Goal: Task Accomplishment & Management: Use online tool/utility

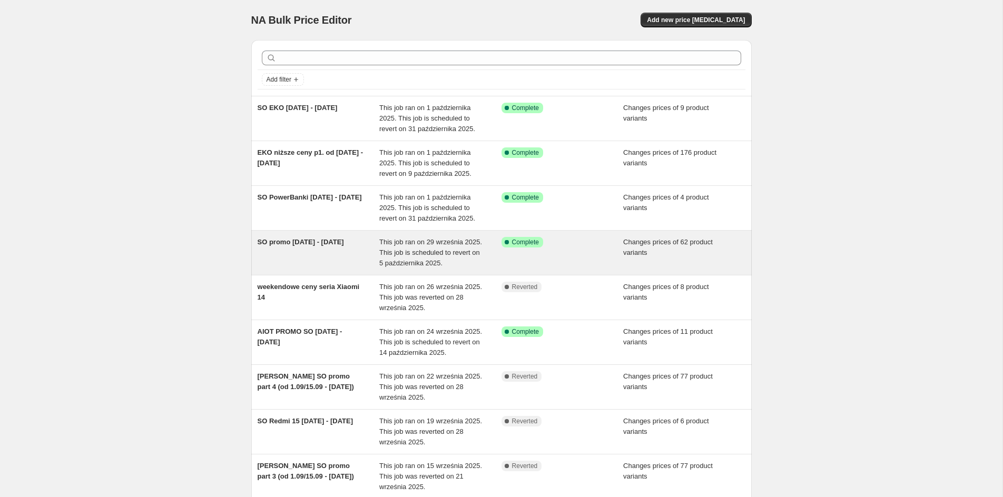
click at [294, 242] on span "SO promo 29.09 - 5.10.2025" at bounding box center [301, 242] width 86 height 8
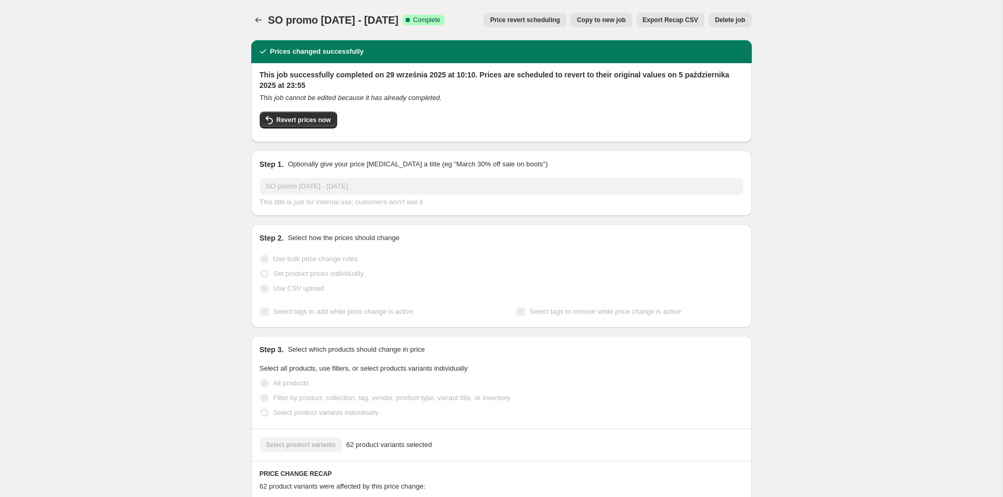
click at [616, 18] on span "Copy to new job" at bounding box center [601, 20] width 49 height 8
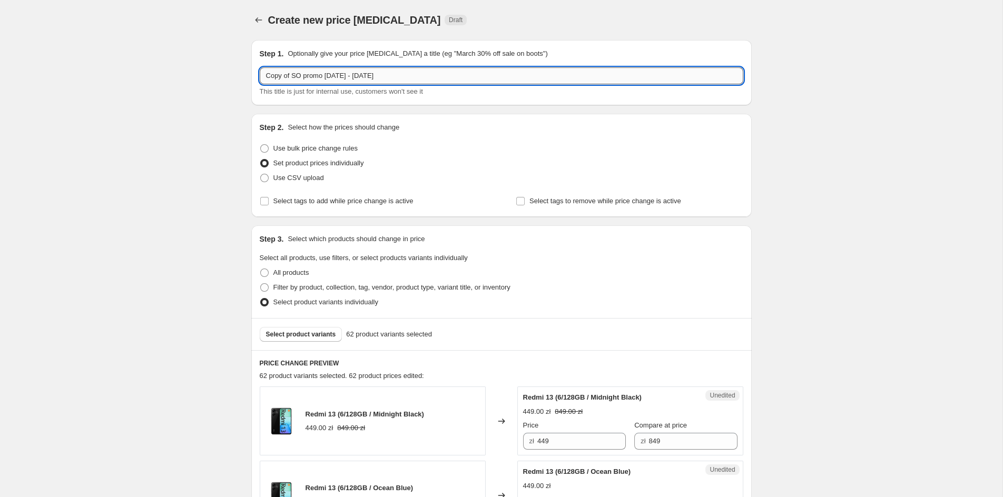
click at [347, 74] on input "Copy of SO promo 29.09 - 5.10.2025" at bounding box center [502, 75] width 484 height 17
drag, startPoint x: 347, startPoint y: 78, endPoint x: 258, endPoint y: 78, distance: 89.0
click at [260, 78] on input "Copy of SO promo 29.09 - 6-12.10.2025" at bounding box center [502, 75] width 484 height 17
type input "[PERSON_NAME] 6-12.10.2025"
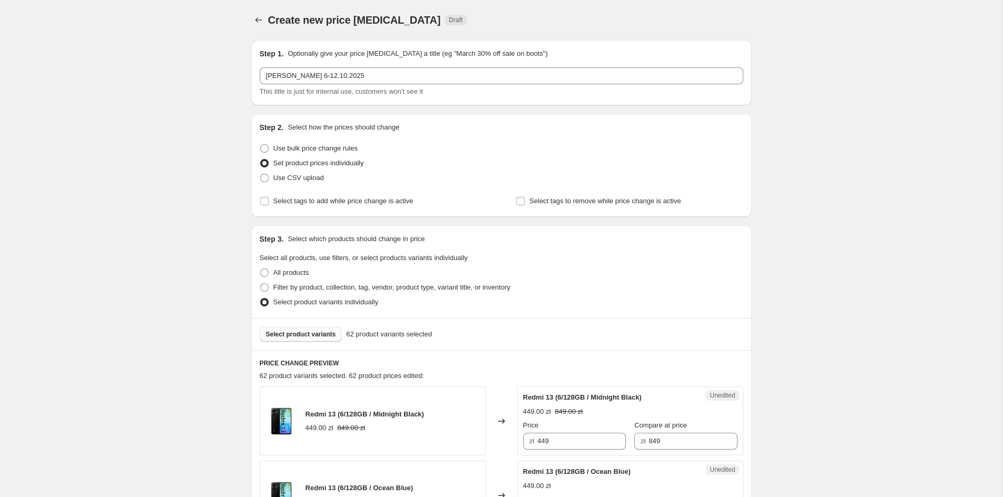
click at [287, 336] on span "Select product variants" at bounding box center [301, 334] width 70 height 8
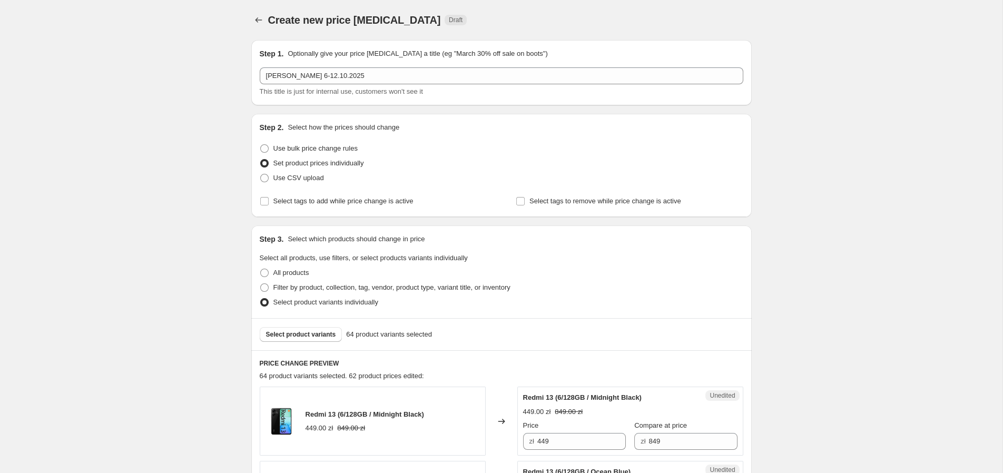
scroll to position [1143, 0]
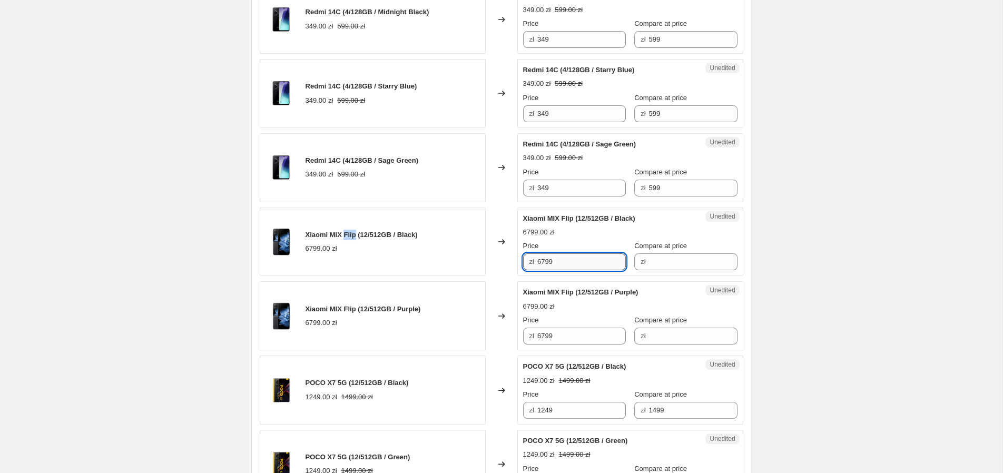
click at [569, 259] on input "6799" at bounding box center [581, 261] width 88 height 17
click at [661, 262] on input "Compare at price" at bounding box center [693, 261] width 88 height 17
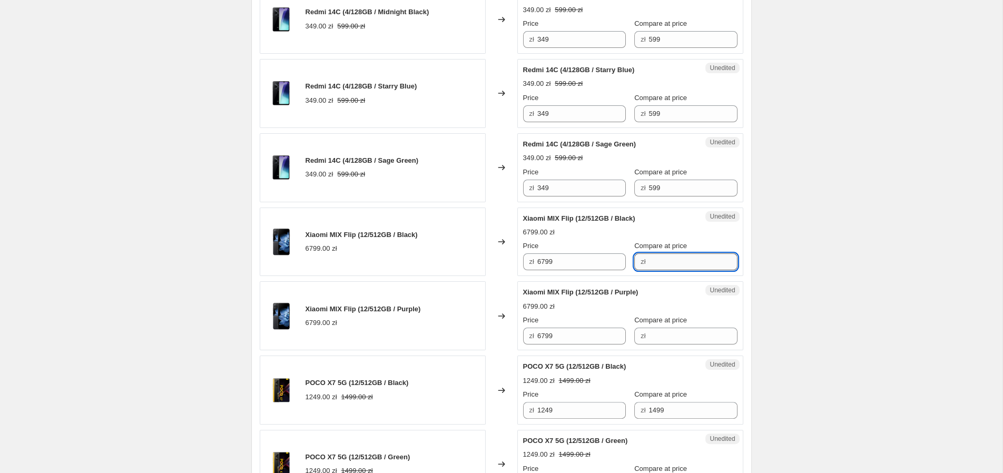
paste input "6799"
type input "6799"
click at [649, 337] on input "Compare at price" at bounding box center [693, 336] width 88 height 17
paste input "6799"
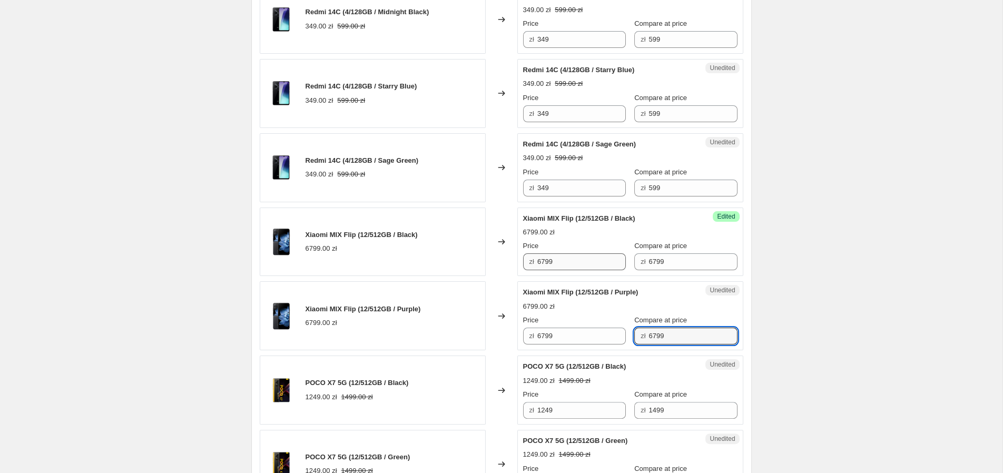
type input "6799"
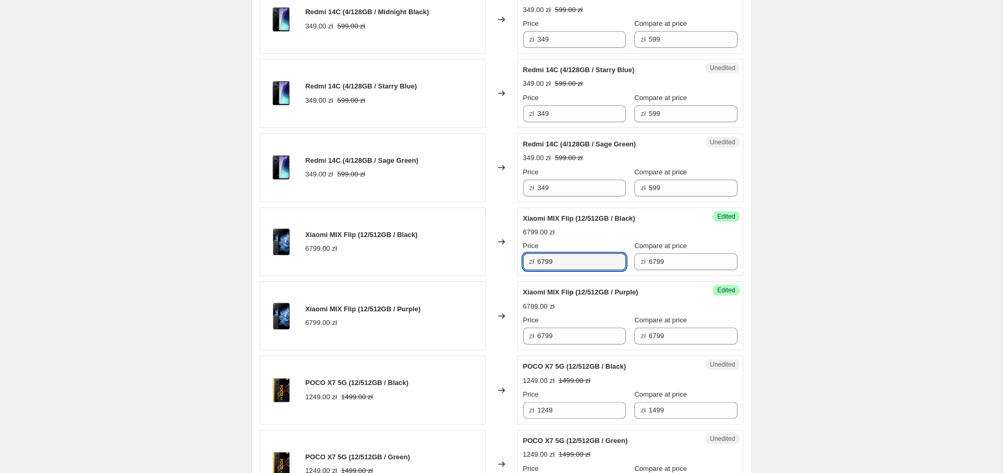
drag, startPoint x: 563, startPoint y: 262, endPoint x: 550, endPoint y: 297, distance: 37.0
click at [563, 262] on input "6799" at bounding box center [581, 261] width 88 height 17
drag, startPoint x: 550, startPoint y: 262, endPoint x: 515, endPoint y: 265, distance: 34.9
click at [537, 265] on input "6799" at bounding box center [581, 261] width 88 height 17
type input "4399"
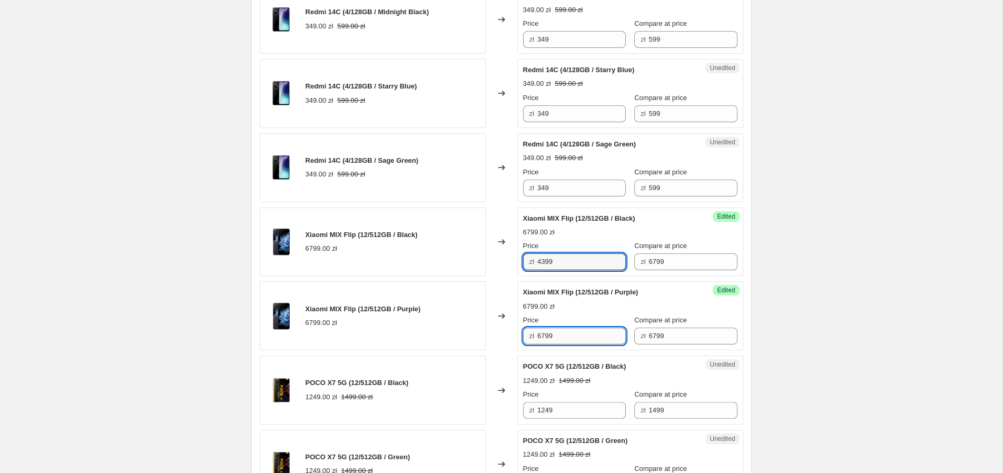
click at [558, 338] on input "6799" at bounding box center [581, 336] width 88 height 17
paste input "43"
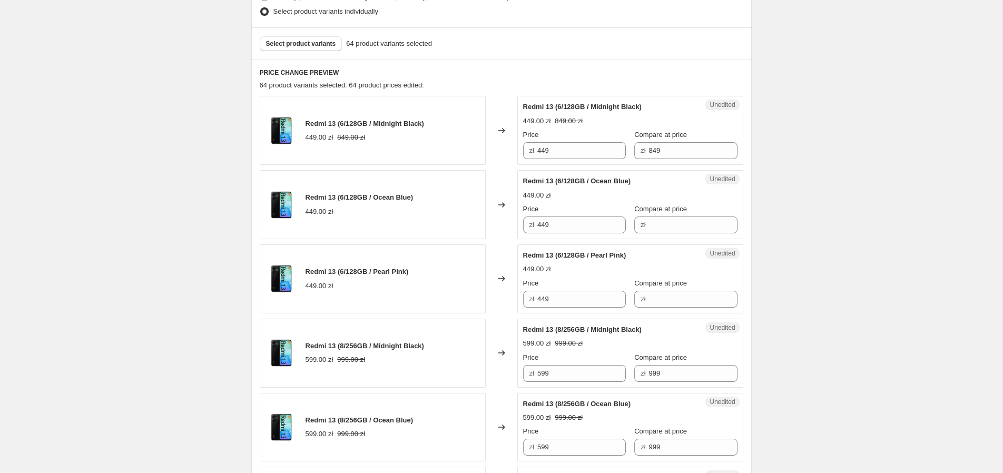
scroll to position [127, 0]
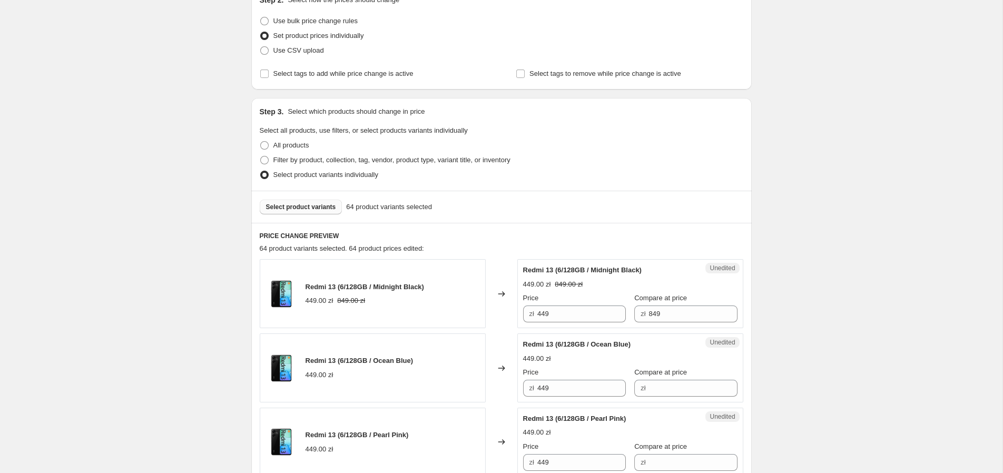
type input "4399"
click at [317, 205] on span "Select product variants" at bounding box center [301, 207] width 70 height 8
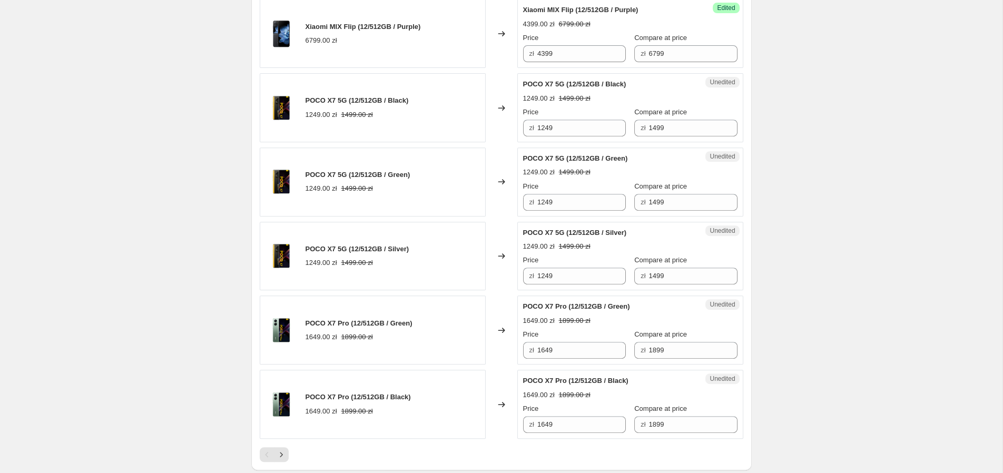
scroll to position [1589, 0]
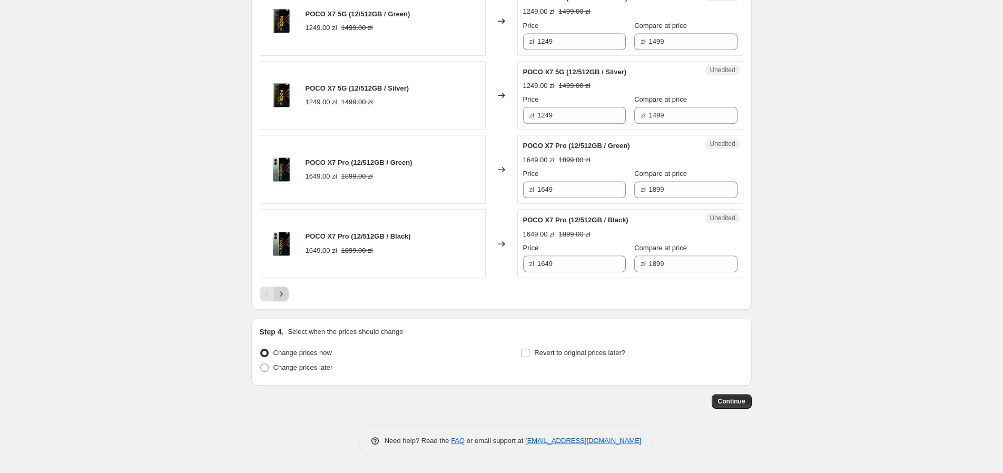
click at [284, 298] on icon "Next" at bounding box center [281, 294] width 11 height 11
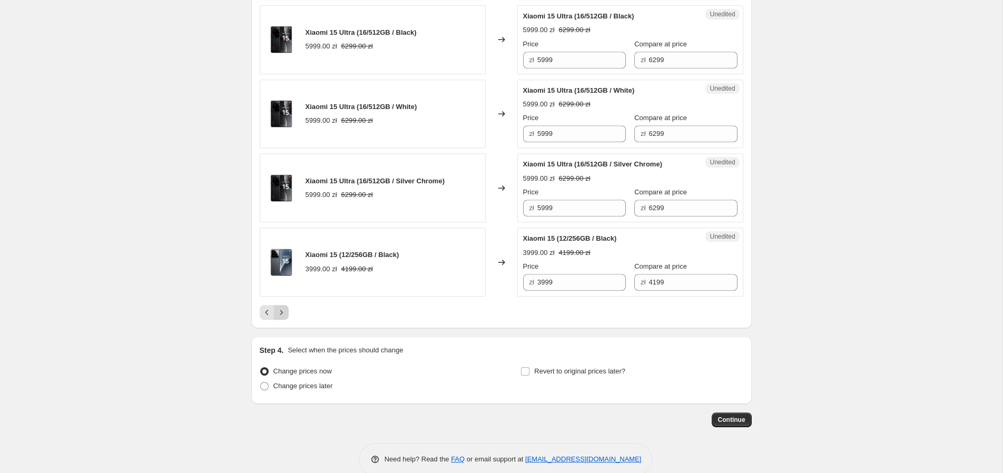
click at [281, 318] on icon "Next" at bounding box center [281, 312] width 11 height 11
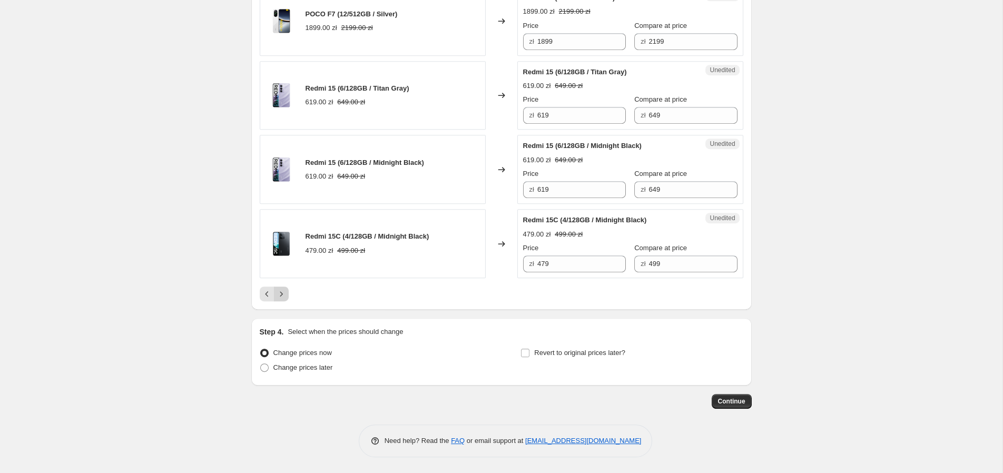
click at [281, 298] on icon "Next" at bounding box center [281, 294] width 11 height 11
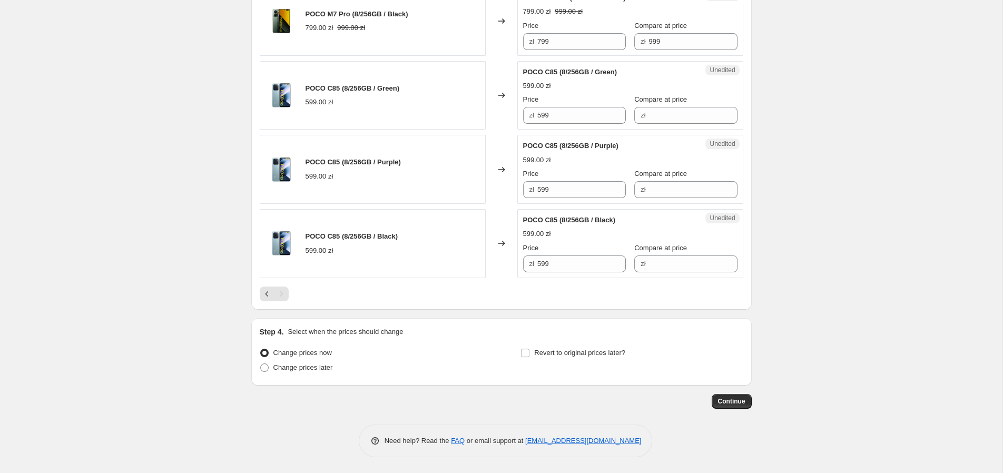
scroll to position [624, 0]
click at [563, 117] on input "599" at bounding box center [581, 115] width 88 height 17
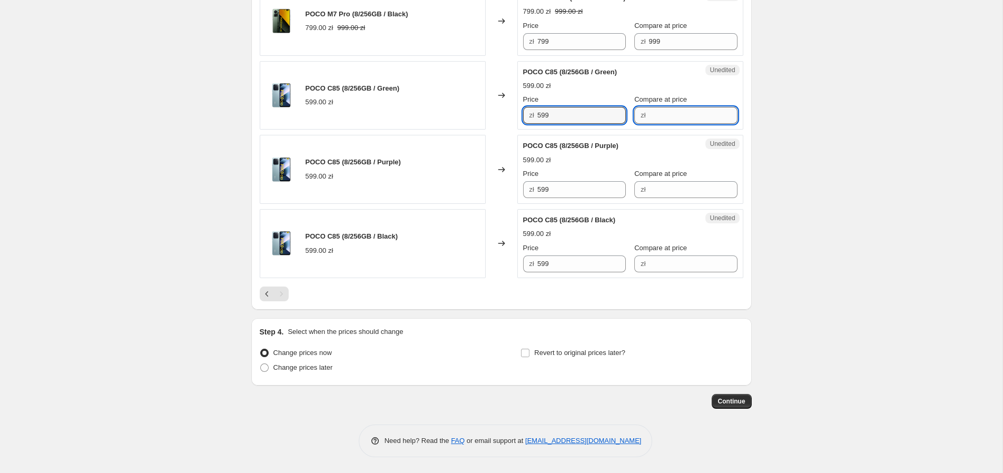
click at [659, 112] on input "Compare at price" at bounding box center [693, 115] width 88 height 17
paste input "599"
type input "599"
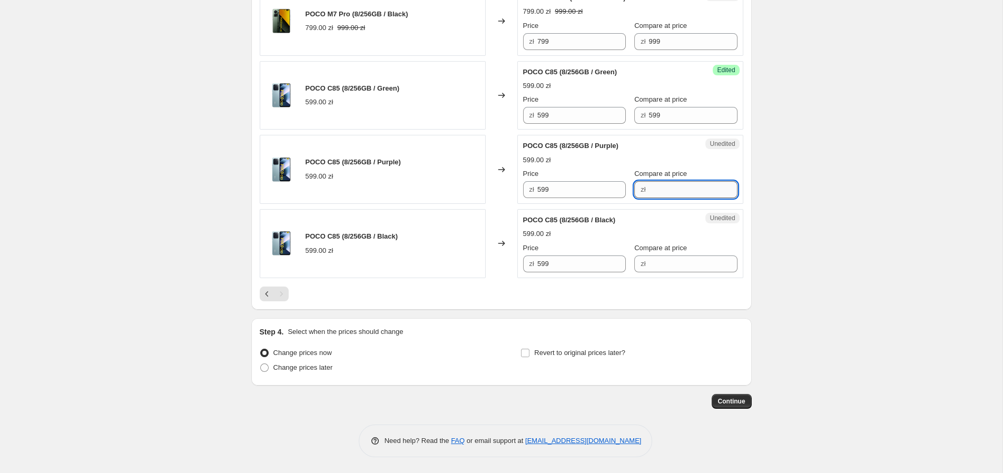
click at [654, 193] on input "Compare at price" at bounding box center [693, 189] width 88 height 17
paste input "599"
type input "599"
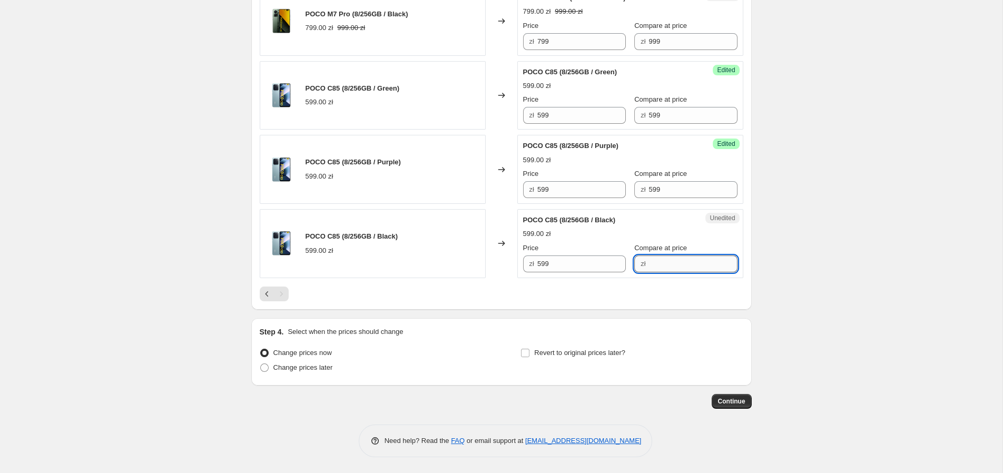
click at [664, 260] on input "Compare at price" at bounding box center [693, 263] width 88 height 17
paste input "599"
type input "599"
drag, startPoint x: 16, startPoint y: 239, endPoint x: 259, endPoint y: 130, distance: 266.6
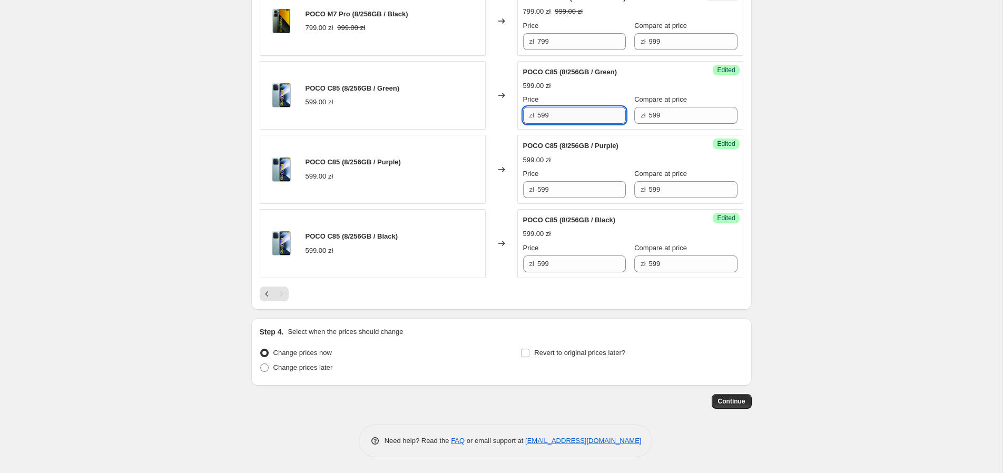
click at [561, 112] on input "599" at bounding box center [581, 115] width 88 height 17
type input "539"
click at [560, 190] on input "599" at bounding box center [581, 189] width 88 height 17
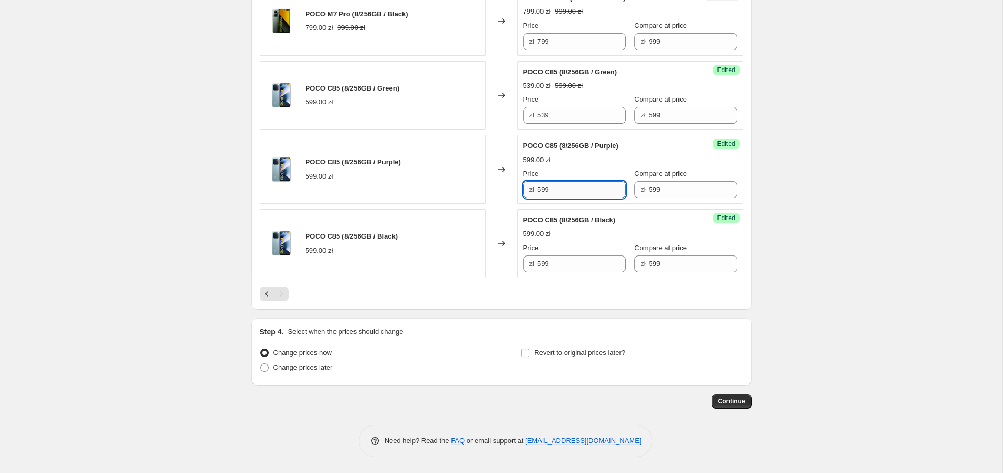
paste input "3"
type input "539"
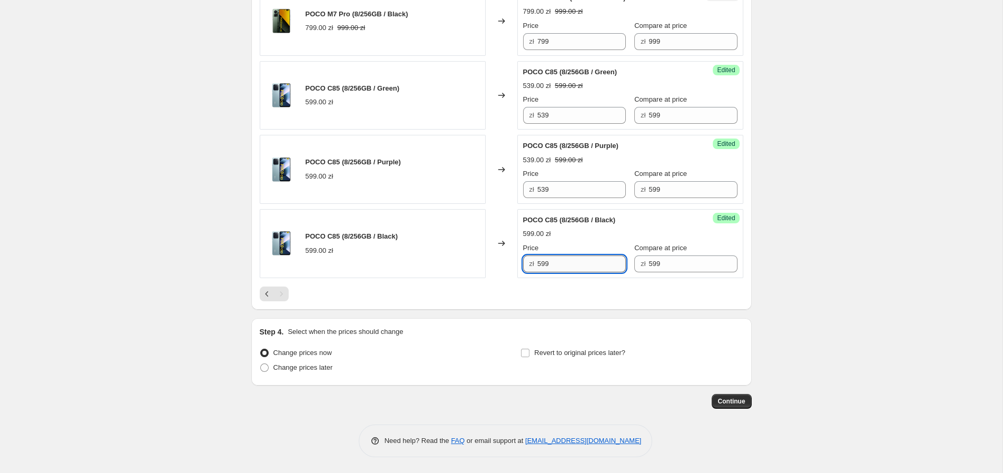
click at [560, 258] on input "599" at bounding box center [581, 263] width 88 height 17
paste input "3"
type input "539"
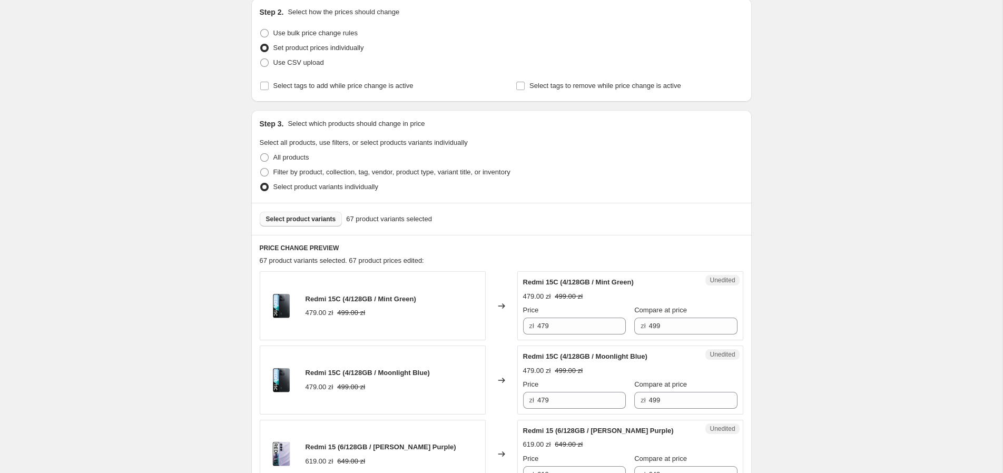
scroll to position [0, 0]
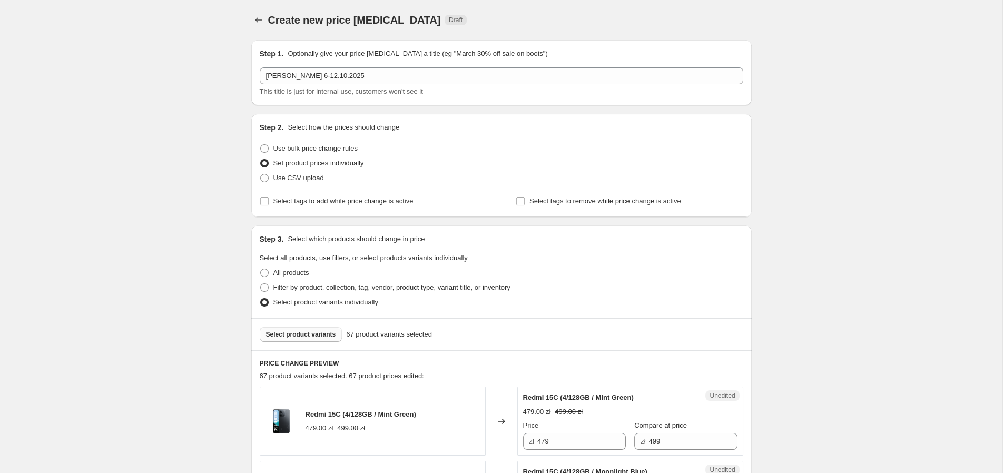
click at [308, 337] on span "Select product variants" at bounding box center [301, 334] width 70 height 8
click at [311, 331] on span "Select product variants" at bounding box center [301, 334] width 70 height 8
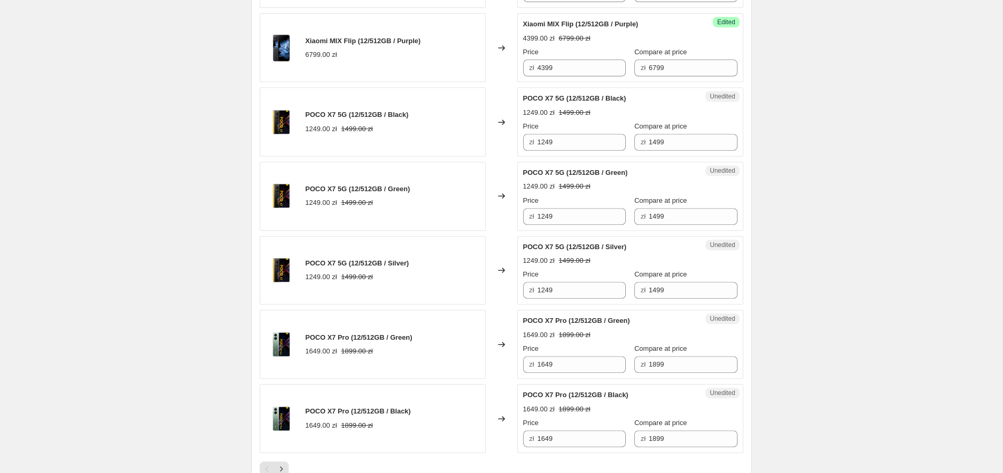
scroll to position [1589, 0]
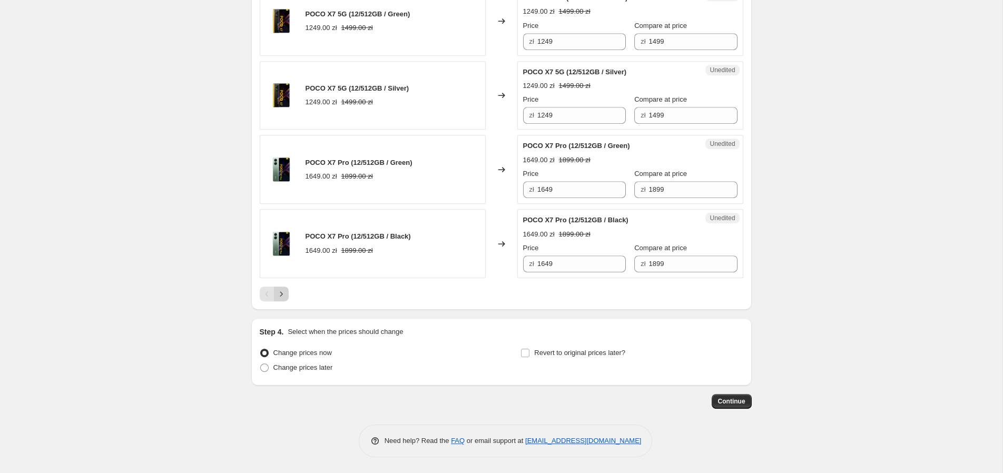
click at [280, 296] on icon "Next" at bounding box center [281, 293] width 3 height 5
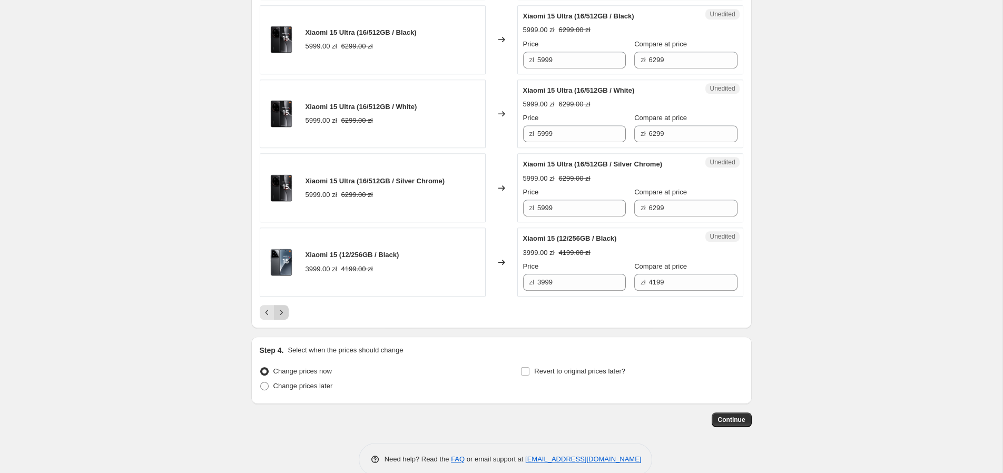
click at [282, 314] on icon "Next" at bounding box center [281, 312] width 3 height 5
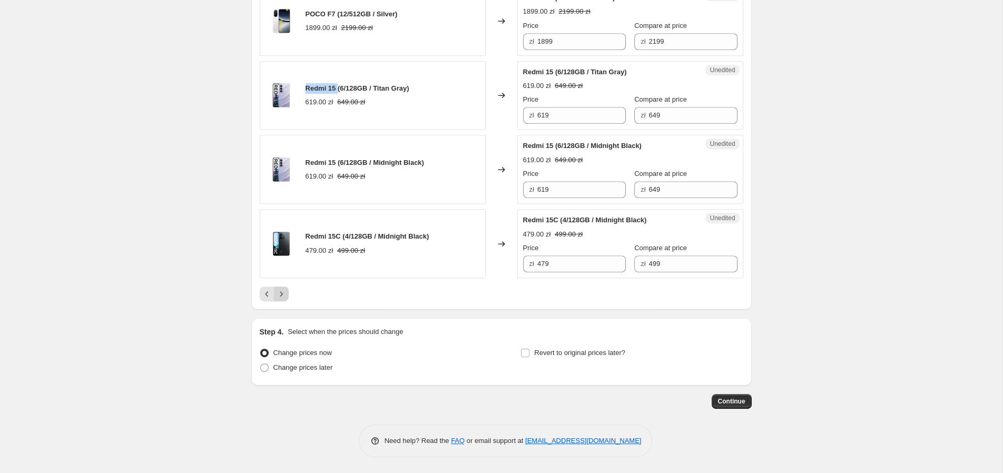
click at [283, 292] on icon "Next" at bounding box center [281, 294] width 11 height 11
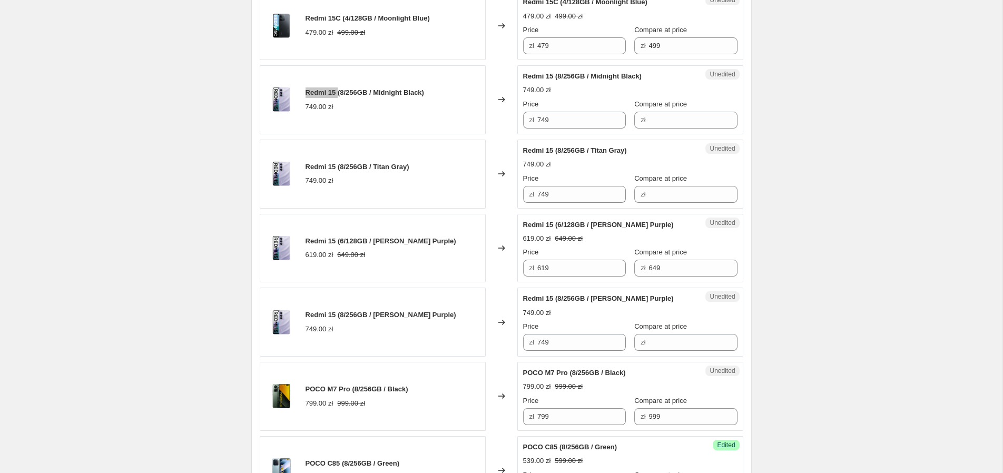
scroll to position [496, 0]
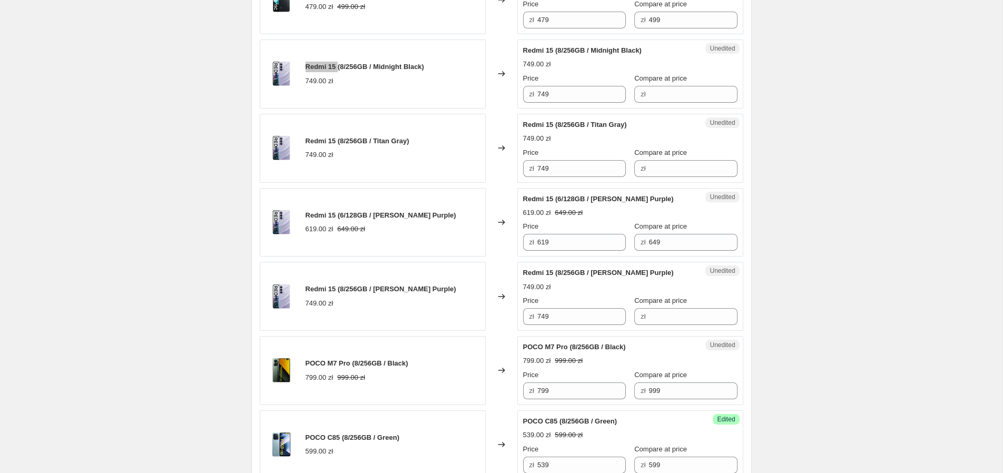
click at [975, 72] on div "Create new price change job. This page is ready Create new price change job Dra…" at bounding box center [501, 163] width 1002 height 1318
click at [559, 91] on input "749" at bounding box center [581, 94] width 88 height 17
paste input "Redmi 15 8/256GB"
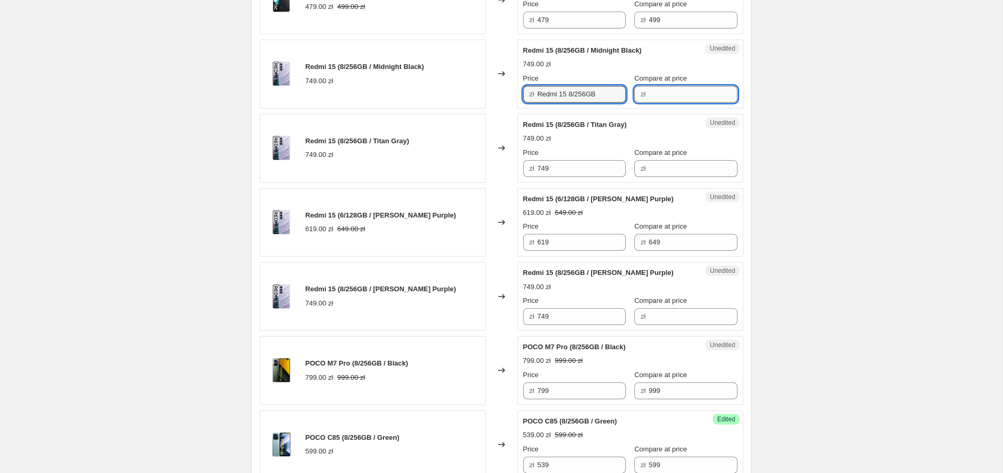
type input "749"
click at [656, 95] on input "Compare at price" at bounding box center [693, 94] width 88 height 17
paste input "Redmi 15 8/256GB"
type input "Redmi 15 8/256GB"
click at [566, 97] on input "749" at bounding box center [581, 94] width 88 height 17
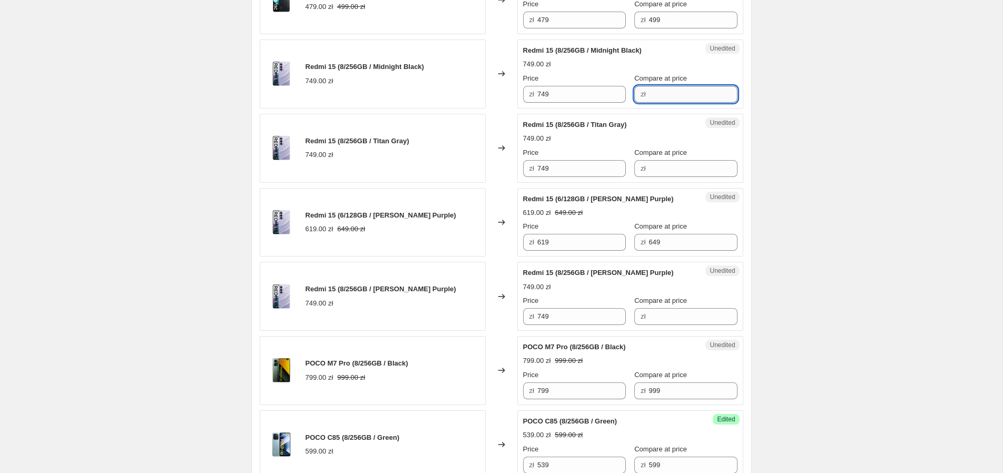
click at [672, 92] on input "Compare at price" at bounding box center [693, 94] width 88 height 17
paste input "749"
type input "749"
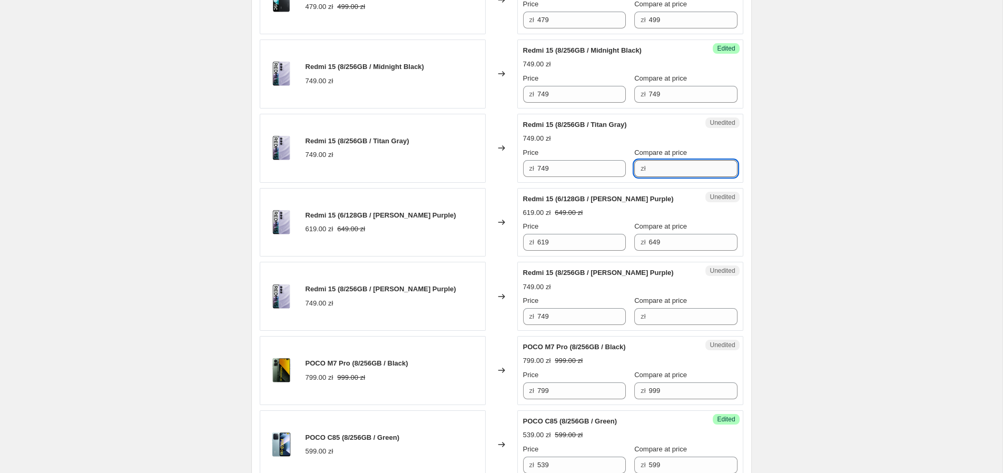
click at [659, 164] on input "Compare at price" at bounding box center [693, 168] width 88 height 17
paste input "749"
type input "749"
click at [565, 96] on input "749" at bounding box center [581, 94] width 88 height 17
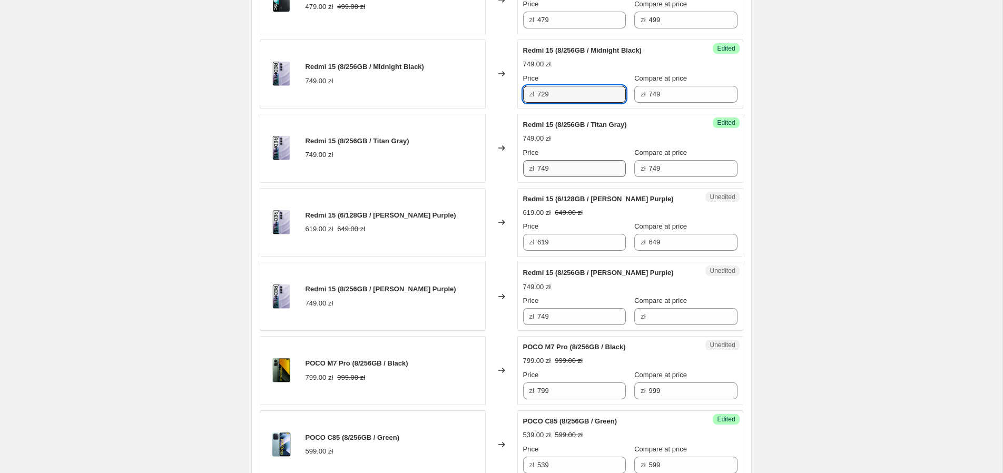
type input "729"
click at [578, 166] on input "749" at bounding box center [581, 168] width 88 height 17
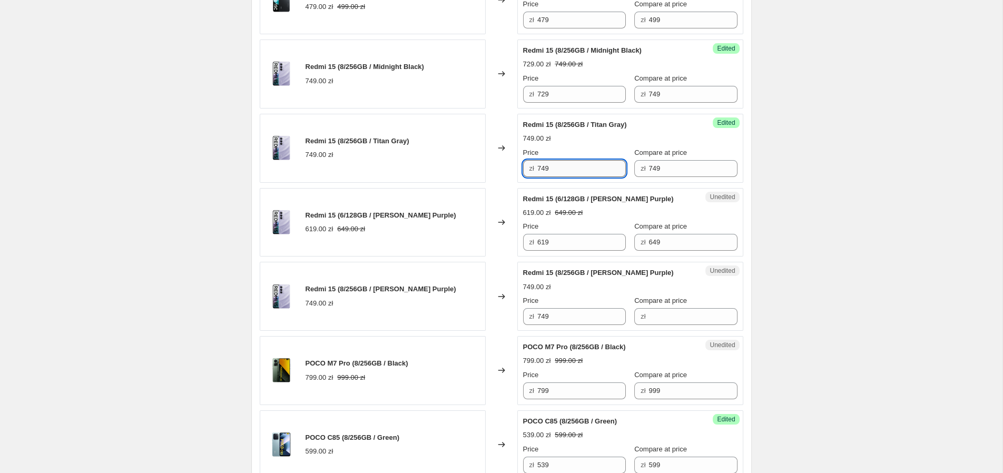
paste input "2"
type input "729"
click at [571, 318] on input "749" at bounding box center [581, 316] width 88 height 17
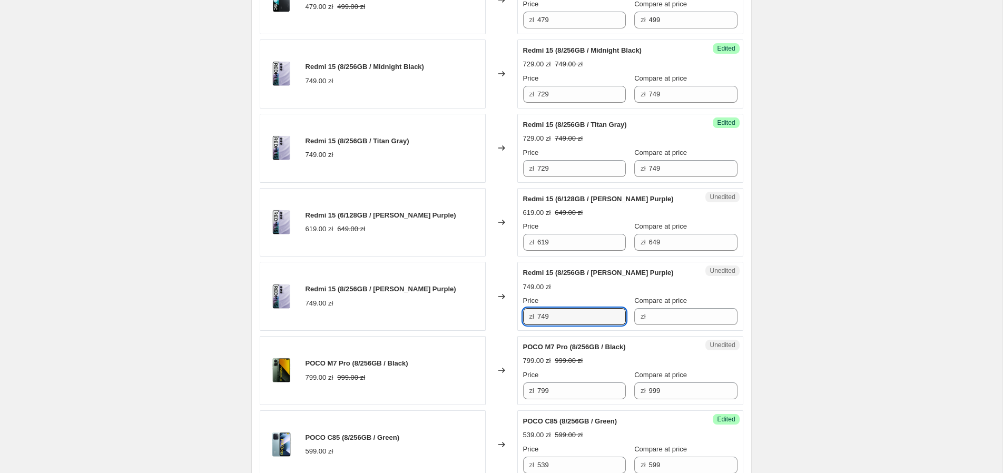
paste input "2"
type input "729"
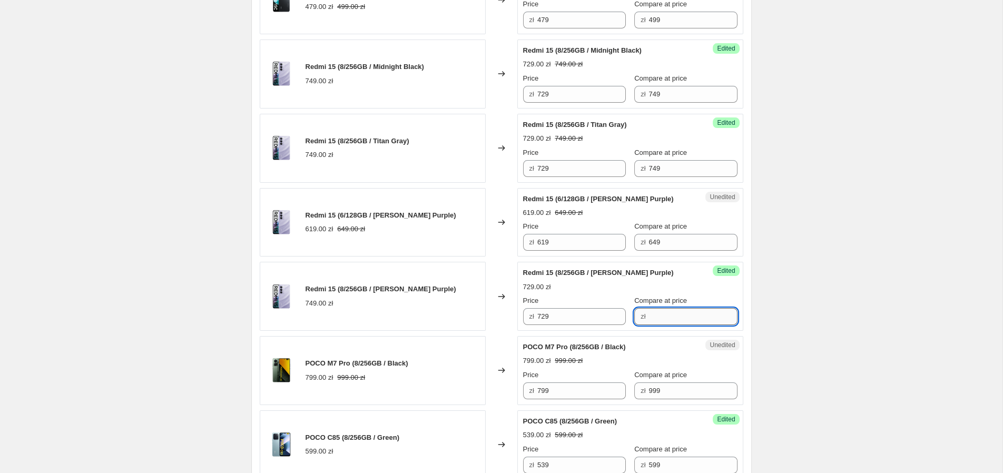
click at [654, 317] on input "Compare at price" at bounding box center [693, 316] width 88 height 17
type input "749"
click at [927, 309] on div "Create new price change job. This page is ready Create new price change job Dra…" at bounding box center [501, 163] width 1002 height 1318
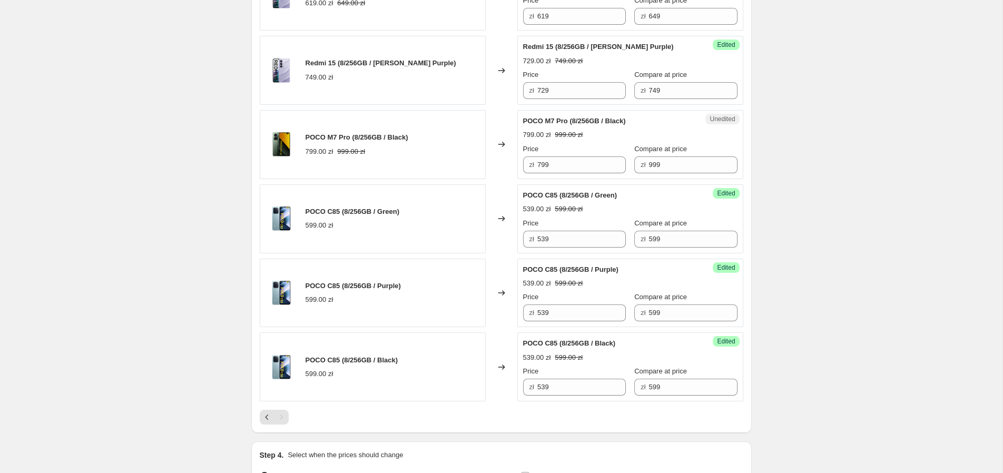
scroll to position [846, 0]
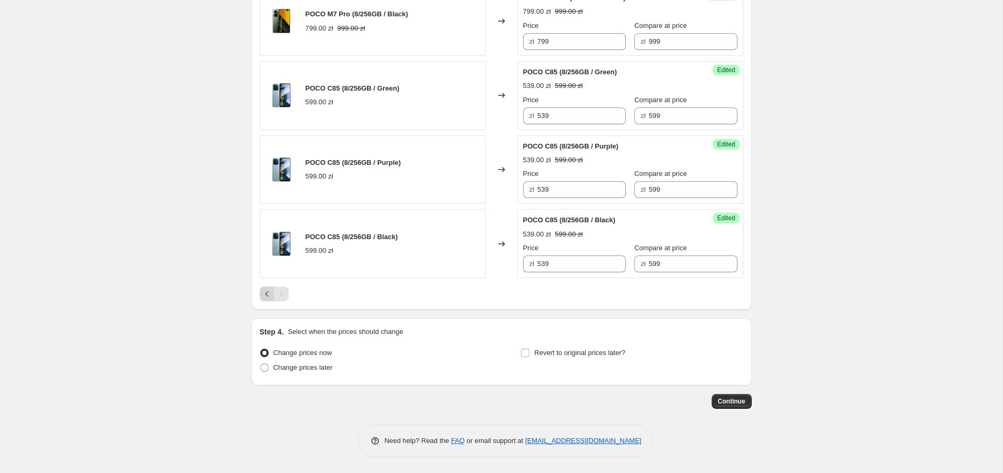
click at [268, 295] on icon "Previous" at bounding box center [267, 294] width 11 height 11
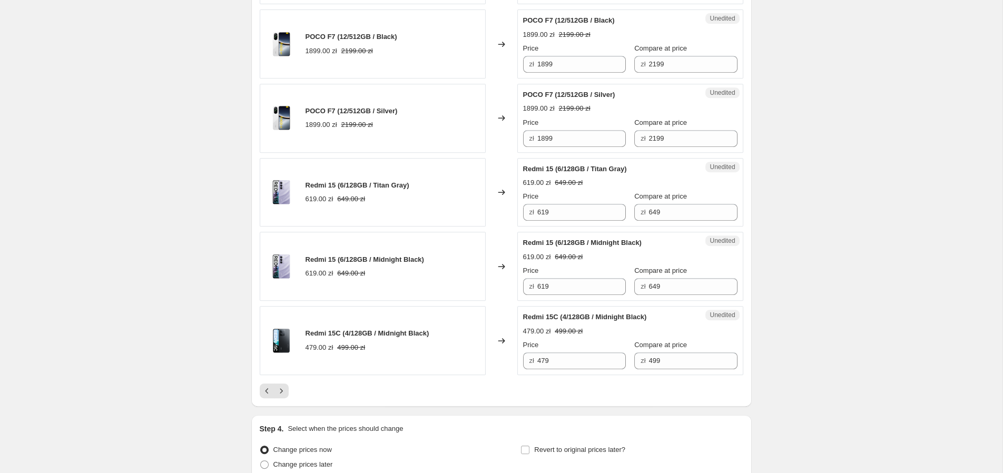
scroll to position [1580, 0]
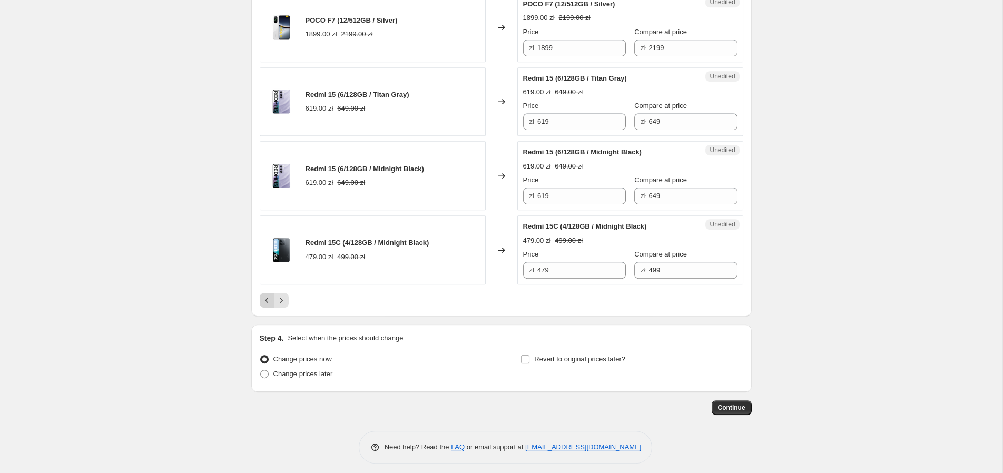
click at [263, 297] on button "Previous" at bounding box center [267, 300] width 15 height 15
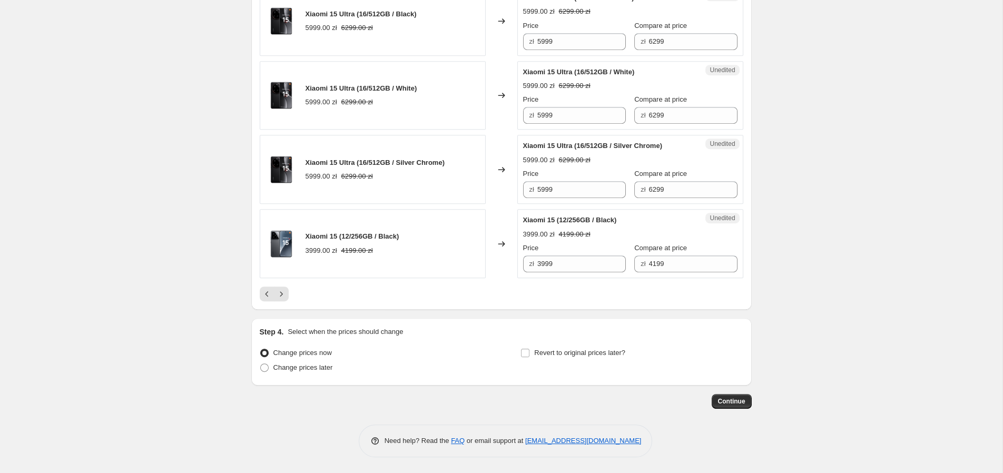
scroll to position [1631, 0]
click at [550, 356] on span "Revert to original prices later?" at bounding box center [579, 353] width 91 height 8
click at [529, 356] on input "Revert to original prices later?" at bounding box center [525, 353] width 8 height 8
checkbox input "true"
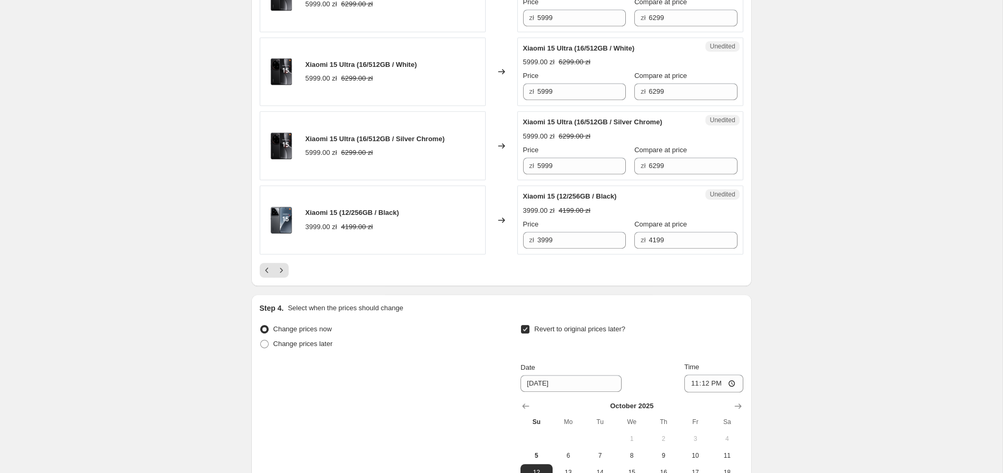
scroll to position [1811, 0]
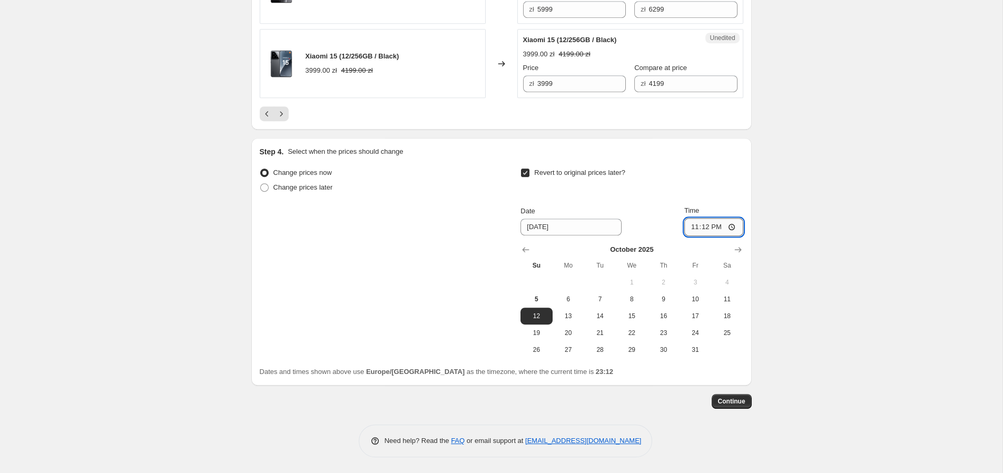
click at [721, 228] on input "23:12" at bounding box center [713, 227] width 59 height 18
type input "23:55"
click at [735, 399] on span "Continue" at bounding box center [731, 401] width 27 height 8
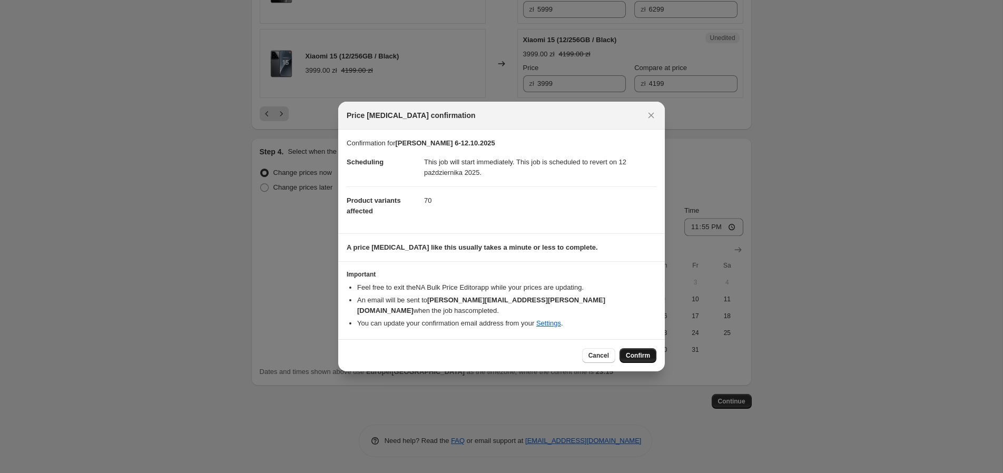
click at [638, 353] on span "Confirm" at bounding box center [638, 355] width 24 height 8
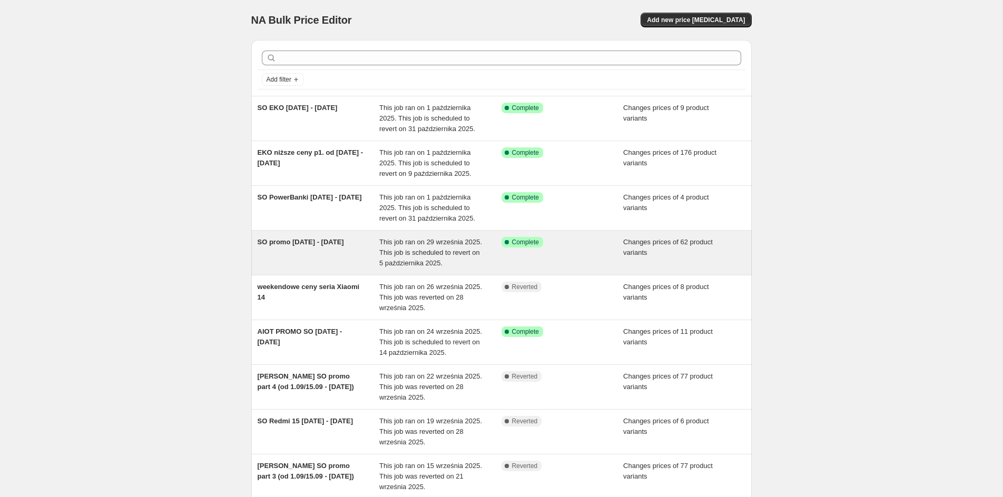
click at [324, 252] on div "SO promo 29.09 - 5.10.2025" at bounding box center [319, 253] width 122 height 32
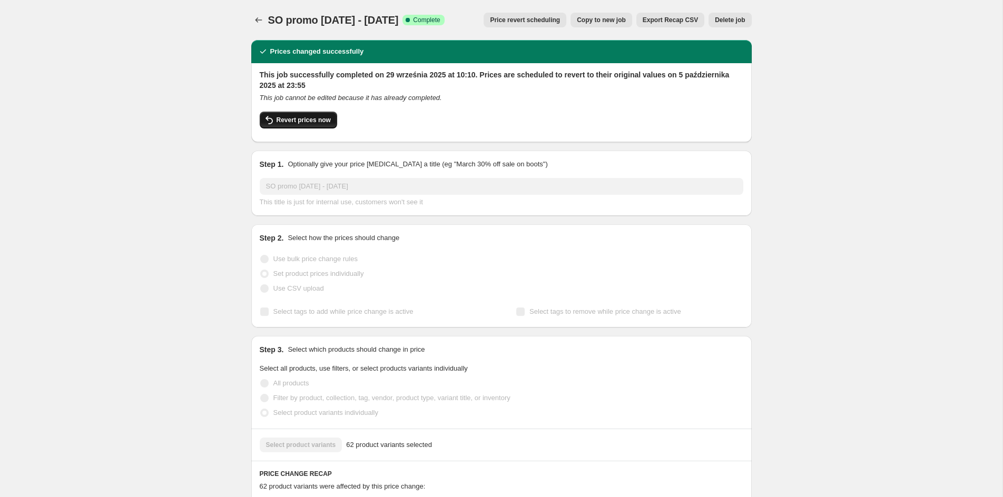
click at [293, 116] on span "Revert prices now" at bounding box center [304, 120] width 54 height 8
checkbox input "false"
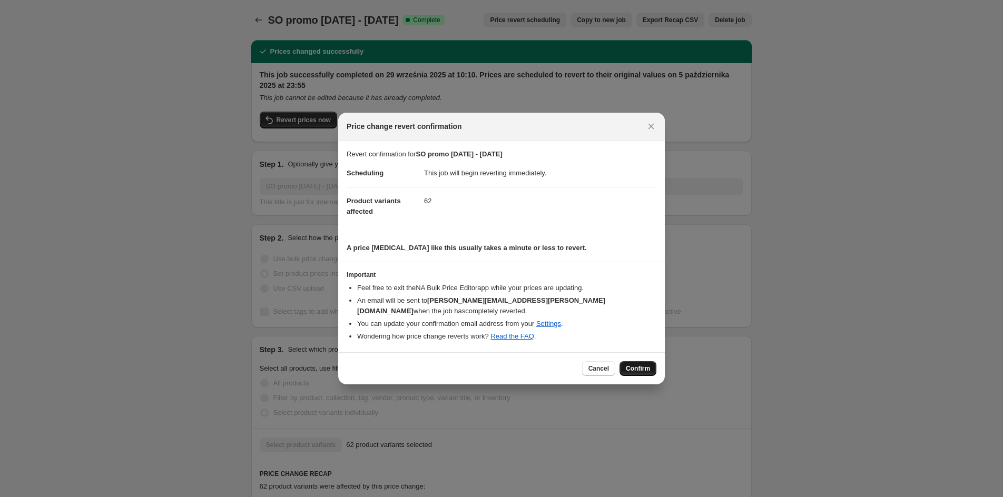
click at [646, 364] on span "Confirm" at bounding box center [638, 368] width 24 height 8
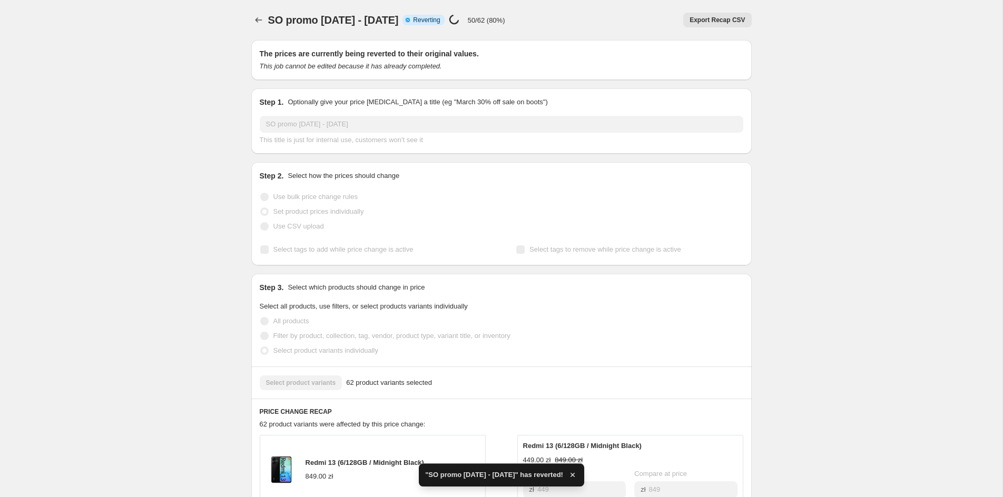
checkbox input "true"
